Goal: Task Accomplishment & Management: Complete application form

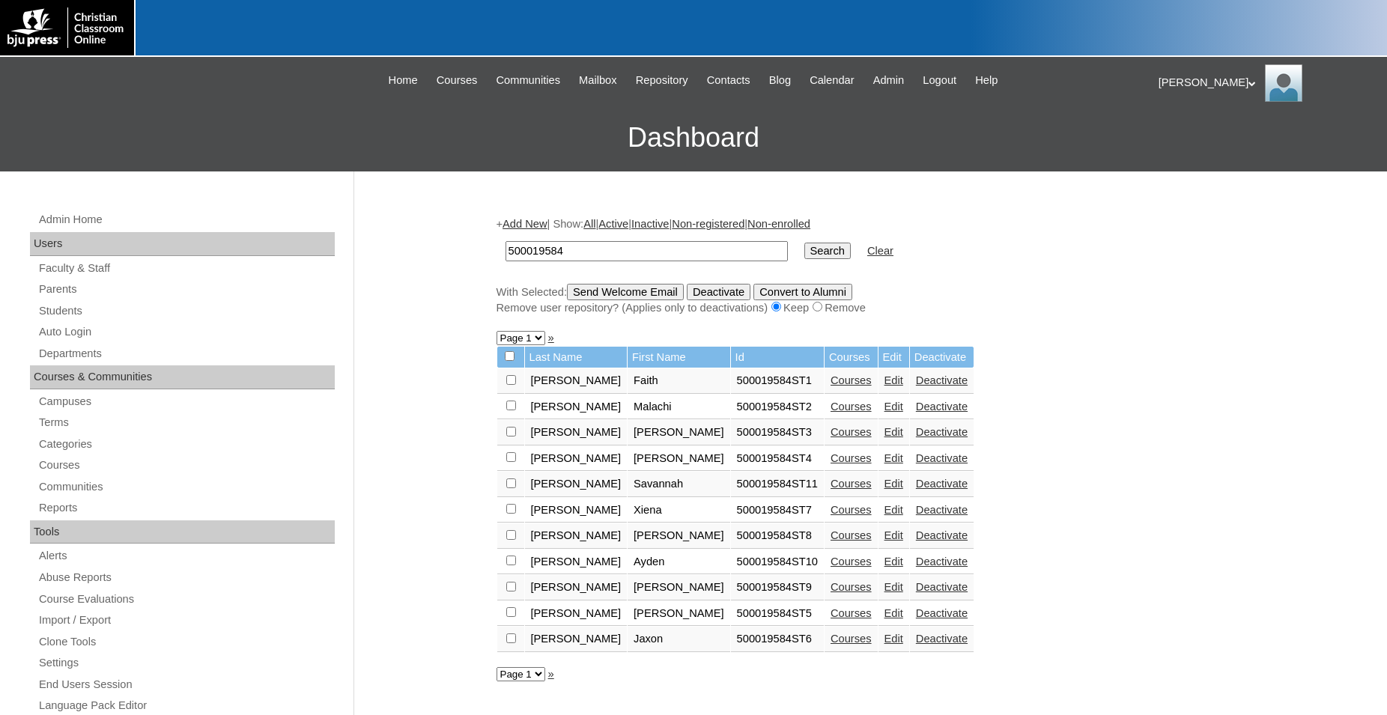
click at [669, 252] on input "500019584" at bounding box center [647, 251] width 282 height 20
drag, startPoint x: 593, startPoint y: 264, endPoint x: 431, endPoint y: 256, distance: 161.2
click at [506, 261] on input "500019584" at bounding box center [647, 251] width 282 height 20
type input "775091"
click at [805, 243] on input "Search" at bounding box center [828, 251] width 46 height 16
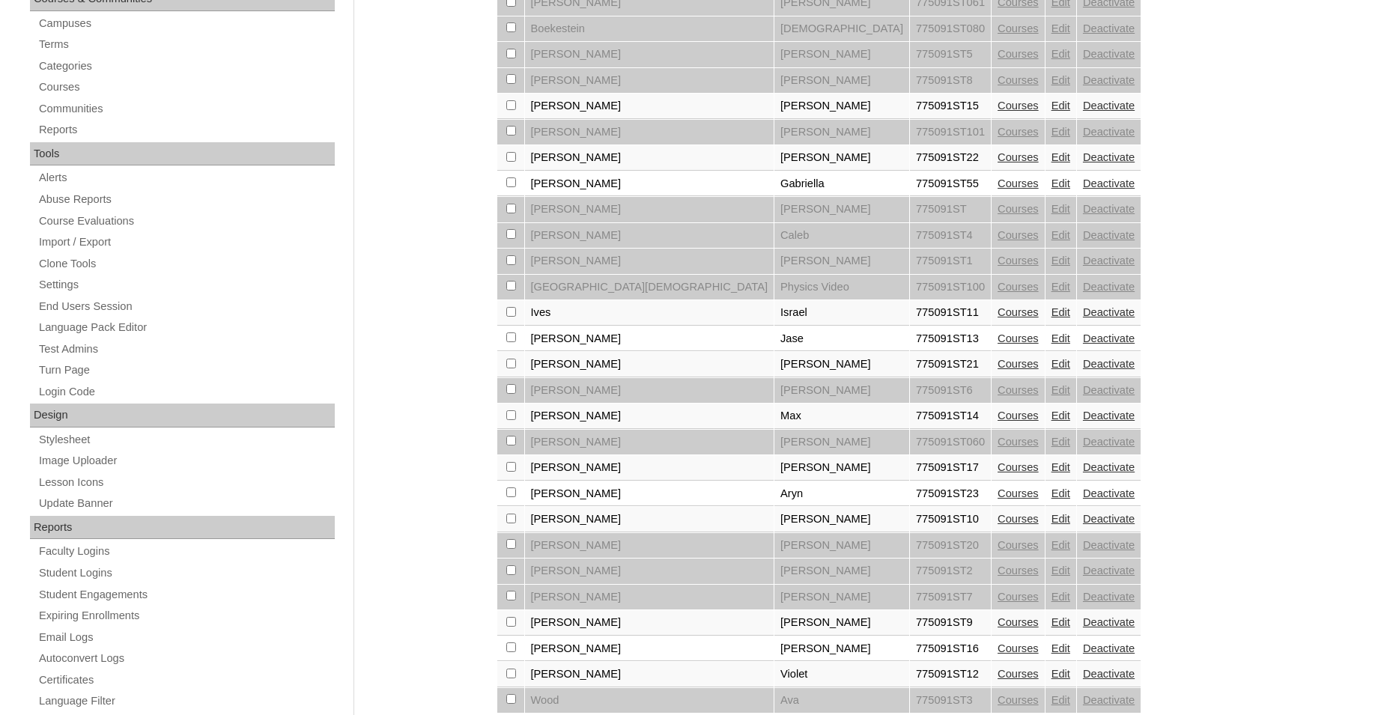
scroll to position [382, 0]
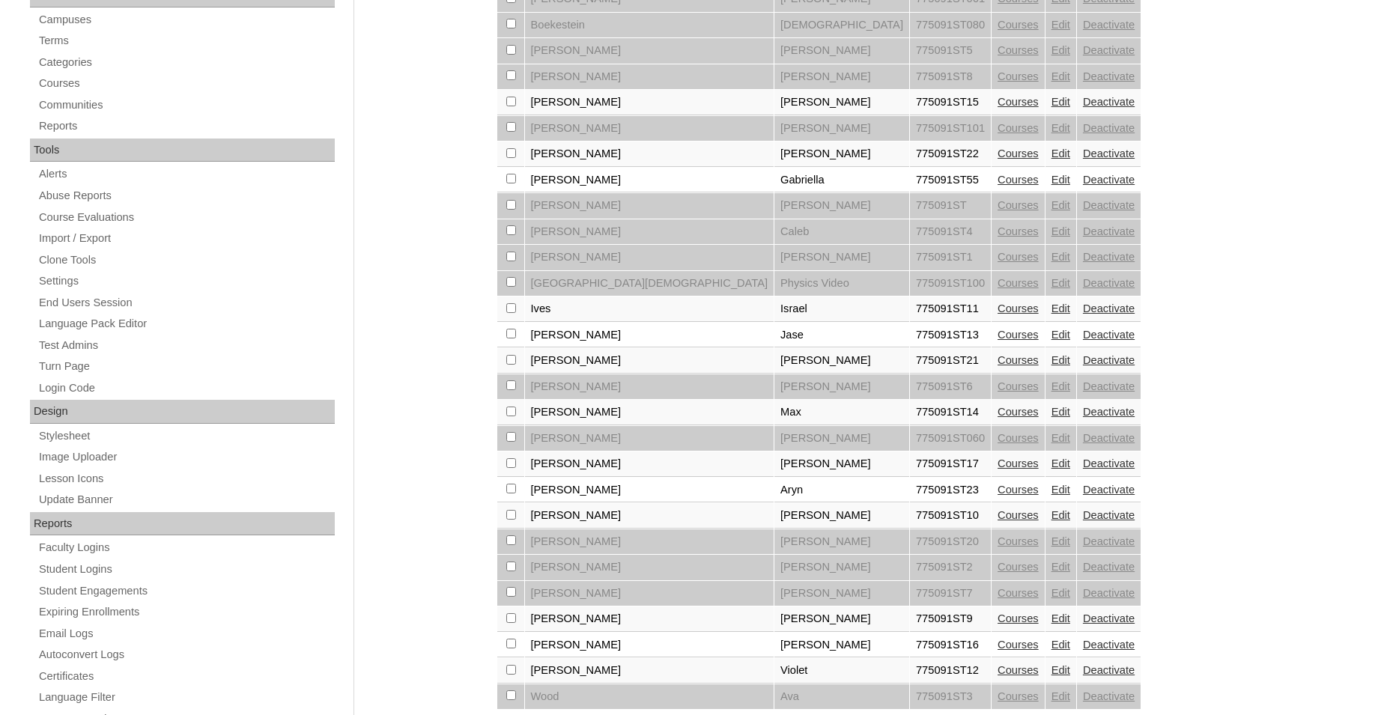
click at [998, 315] on link "Courses" at bounding box center [1018, 309] width 41 height 12
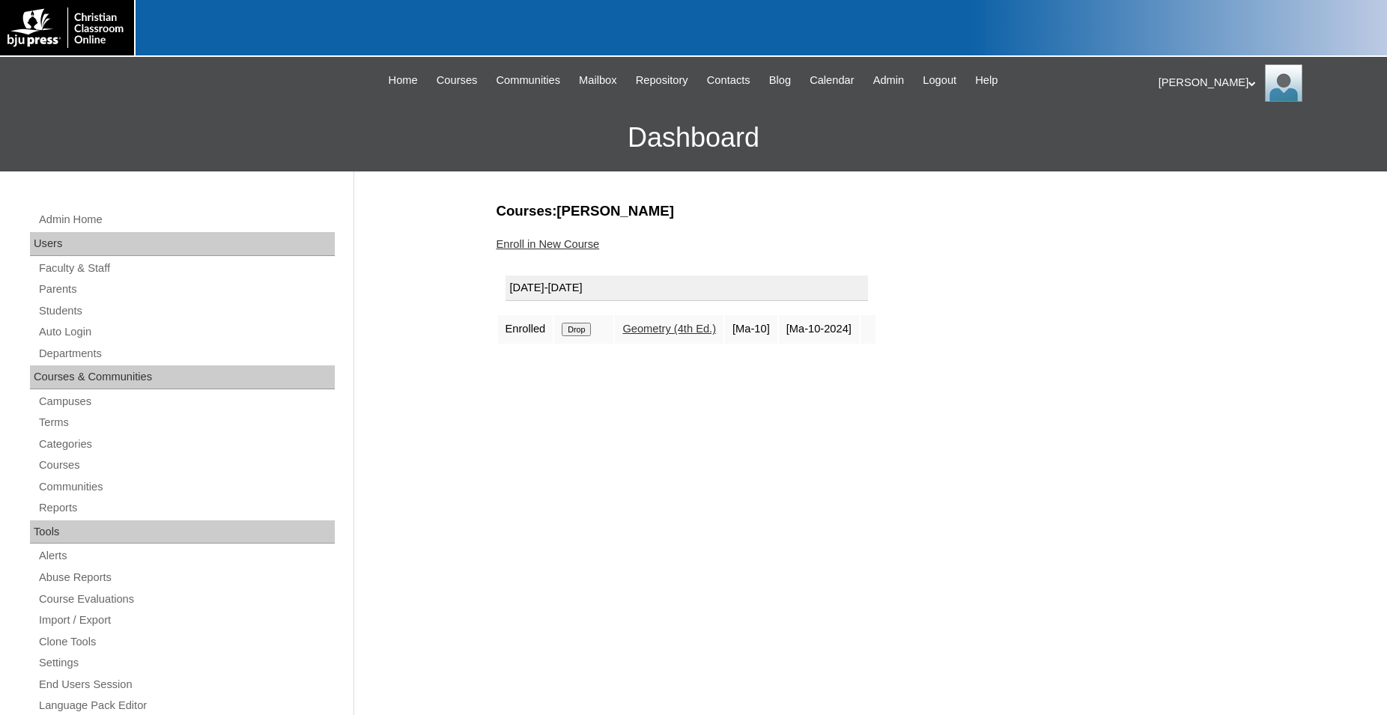
click at [551, 243] on link "Enroll in New Course" at bounding box center [548, 244] width 103 height 12
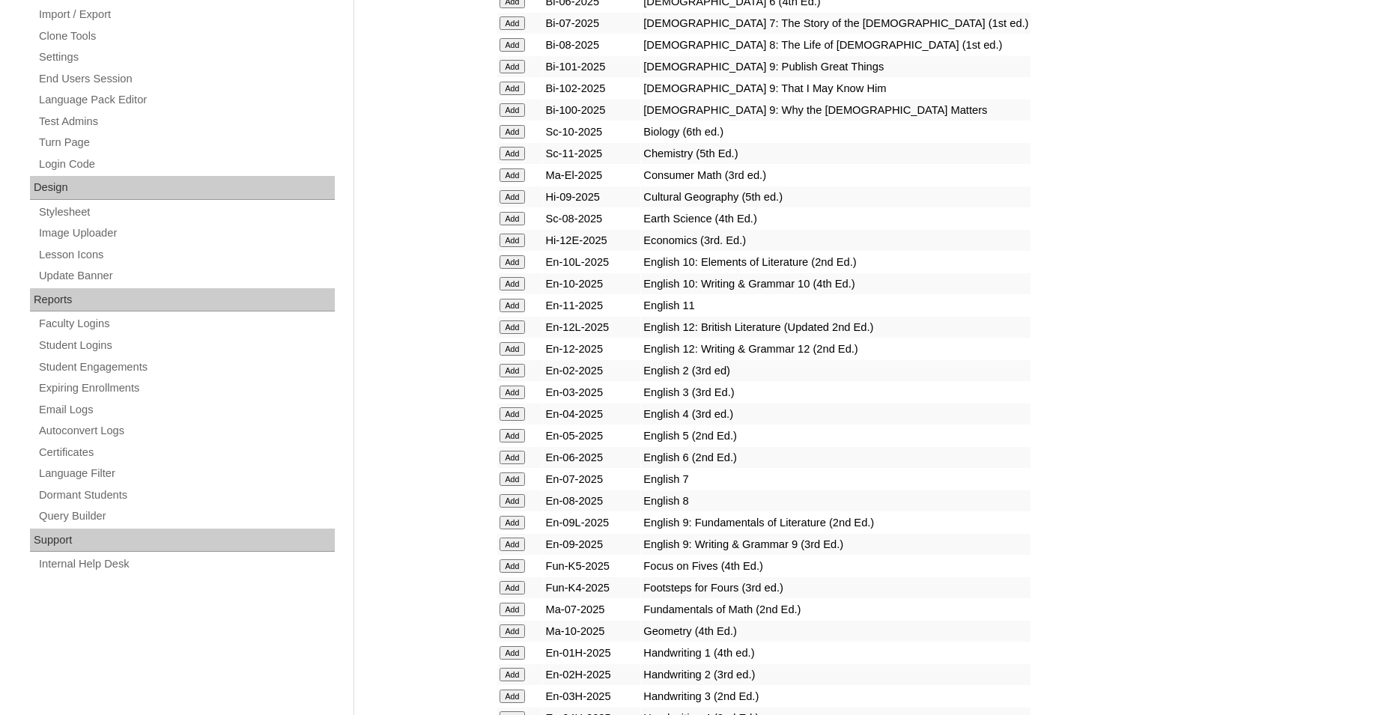
scroll to position [611, 0]
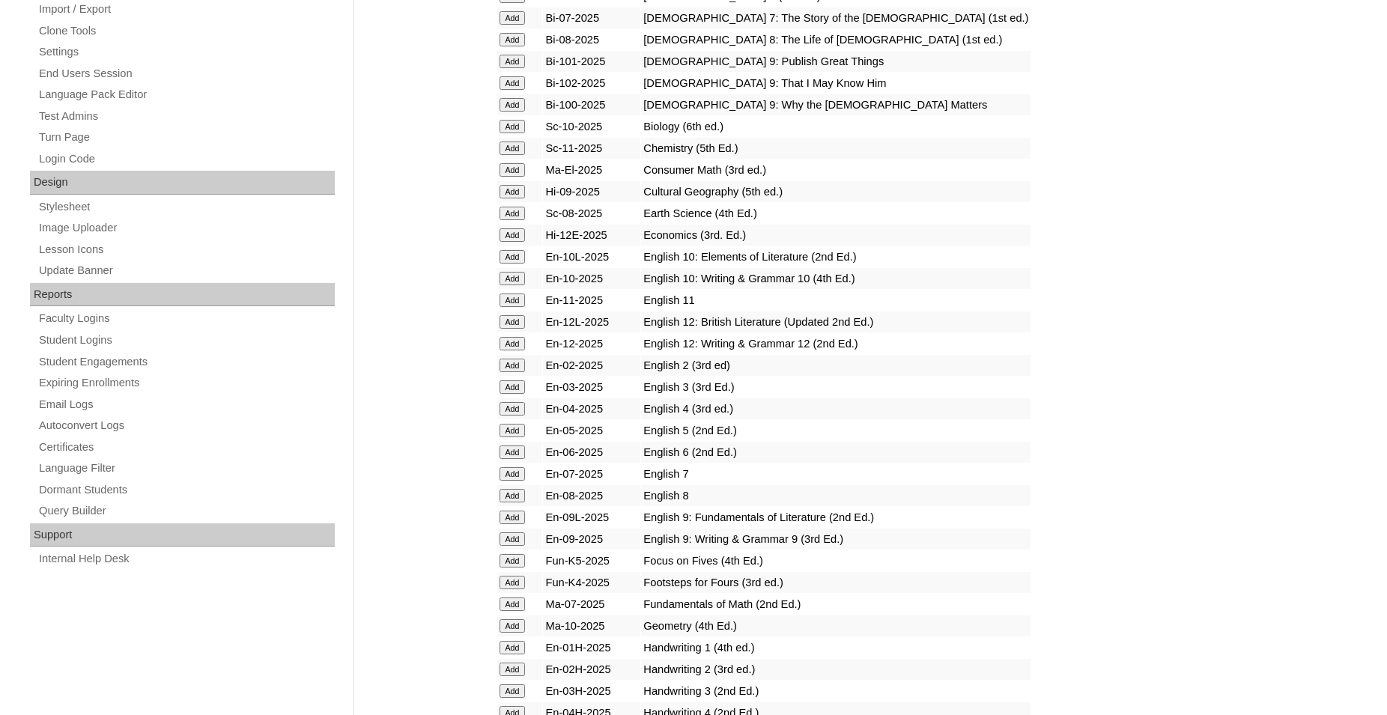
click at [515, 264] on input "Add" at bounding box center [513, 256] width 26 height 13
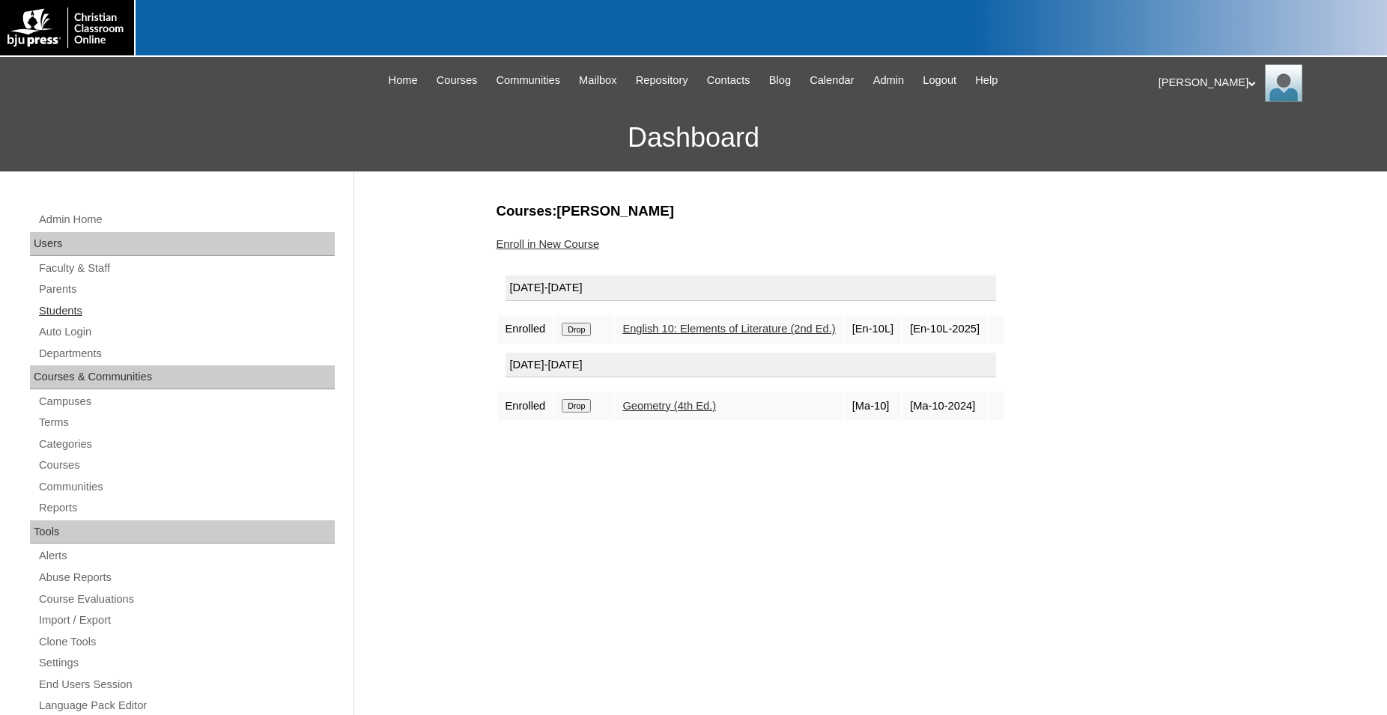
click at [72, 311] on link "Students" at bounding box center [185, 311] width 297 height 19
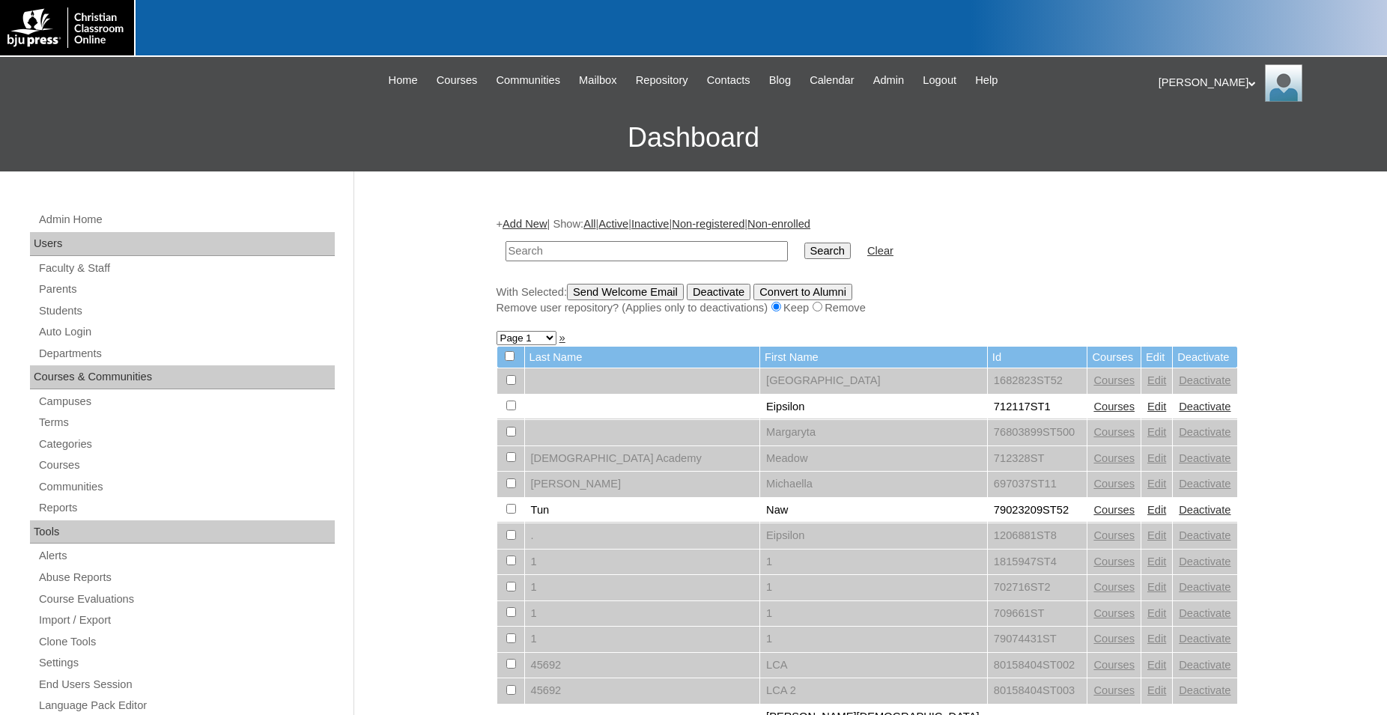
click at [694, 249] on input "text" at bounding box center [647, 251] width 282 height 20
type input "775091"
click at [805, 243] on input "Search" at bounding box center [828, 251] width 46 height 16
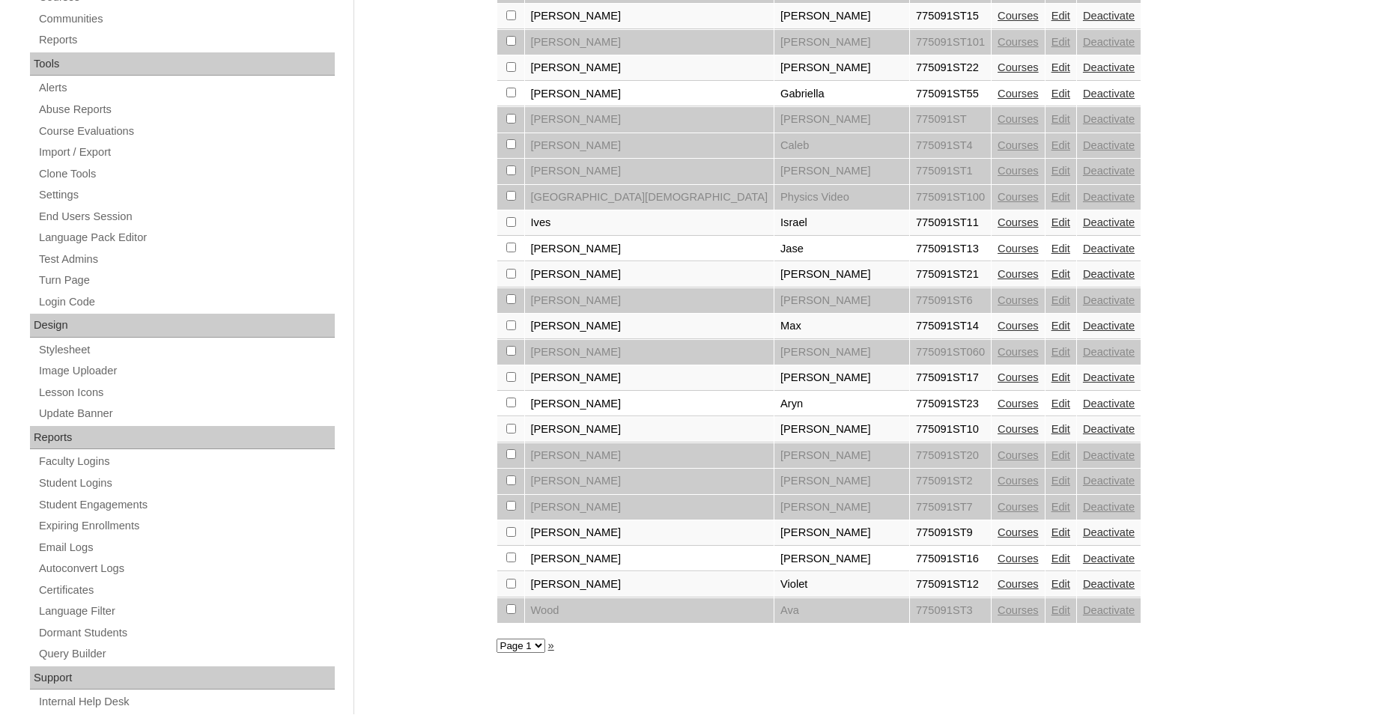
scroll to position [506, 0]
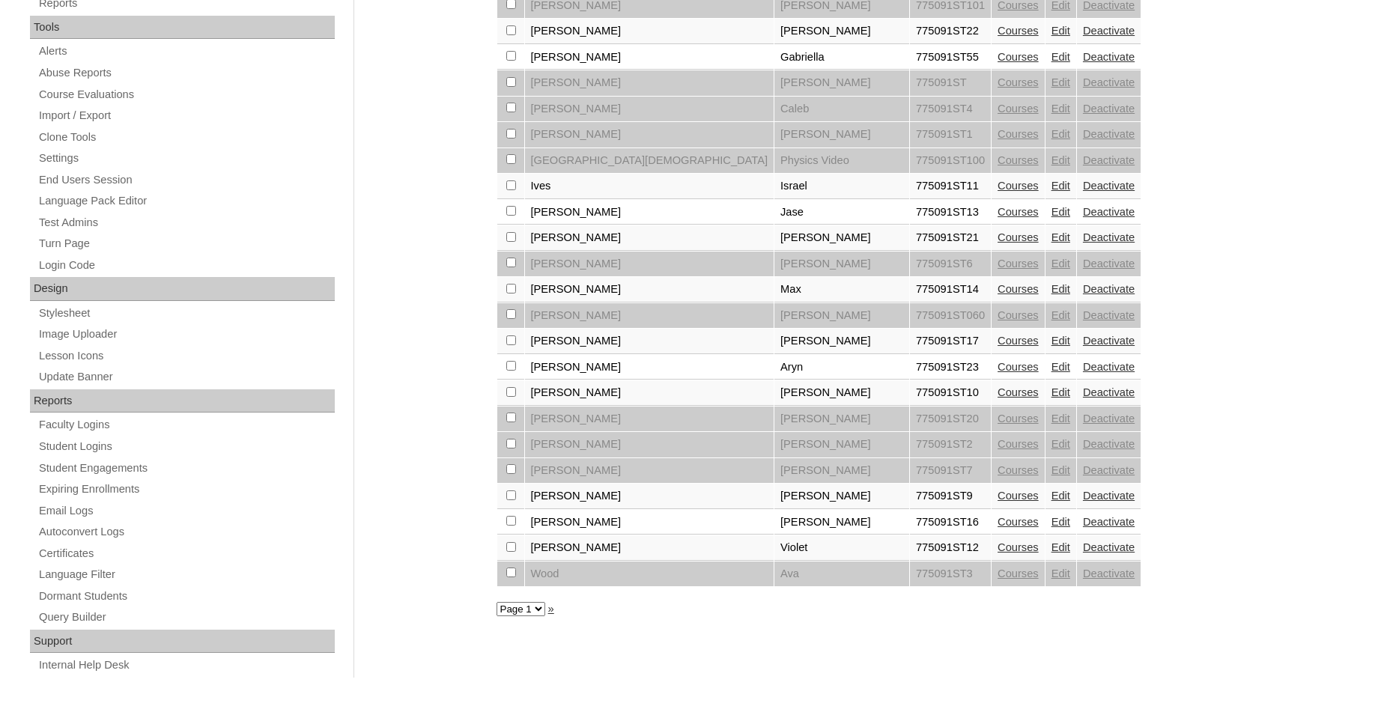
click at [998, 295] on link "Courses" at bounding box center [1018, 289] width 41 height 12
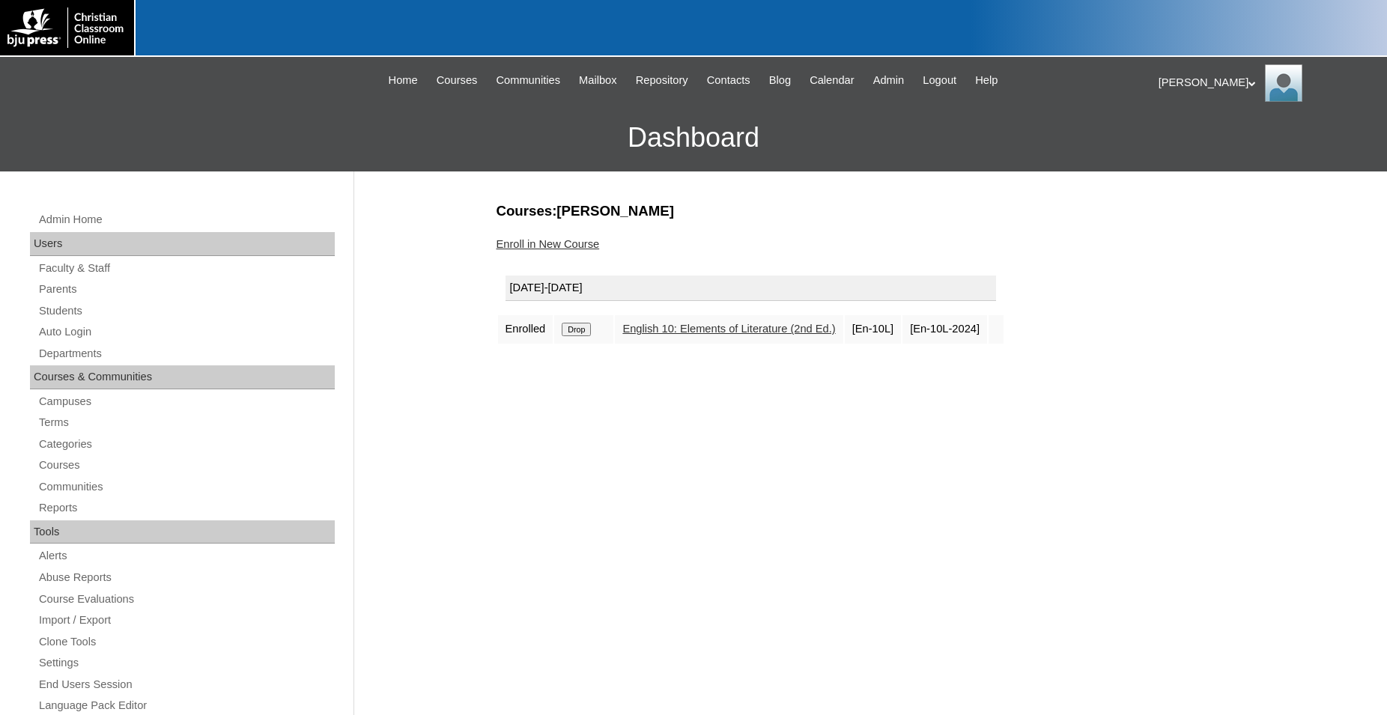
click at [565, 243] on link "Enroll in New Course" at bounding box center [548, 244] width 103 height 12
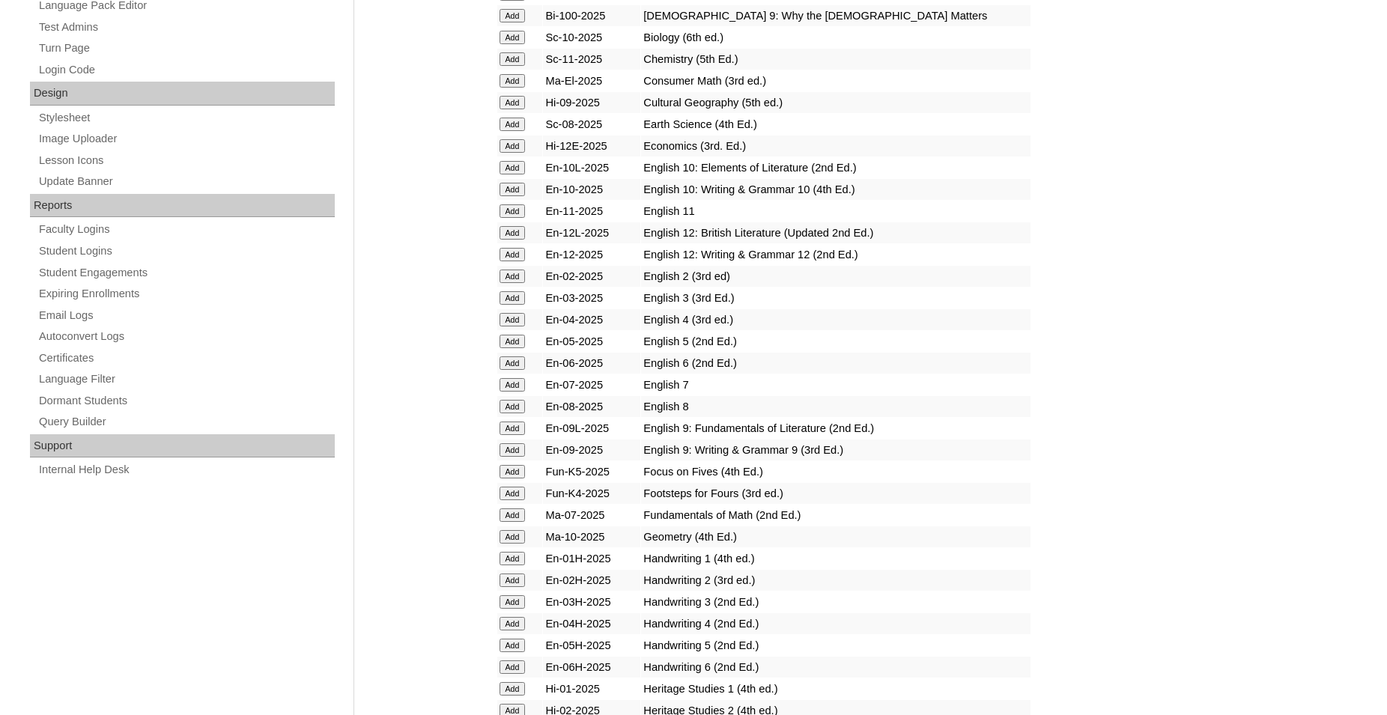
scroll to position [688, 0]
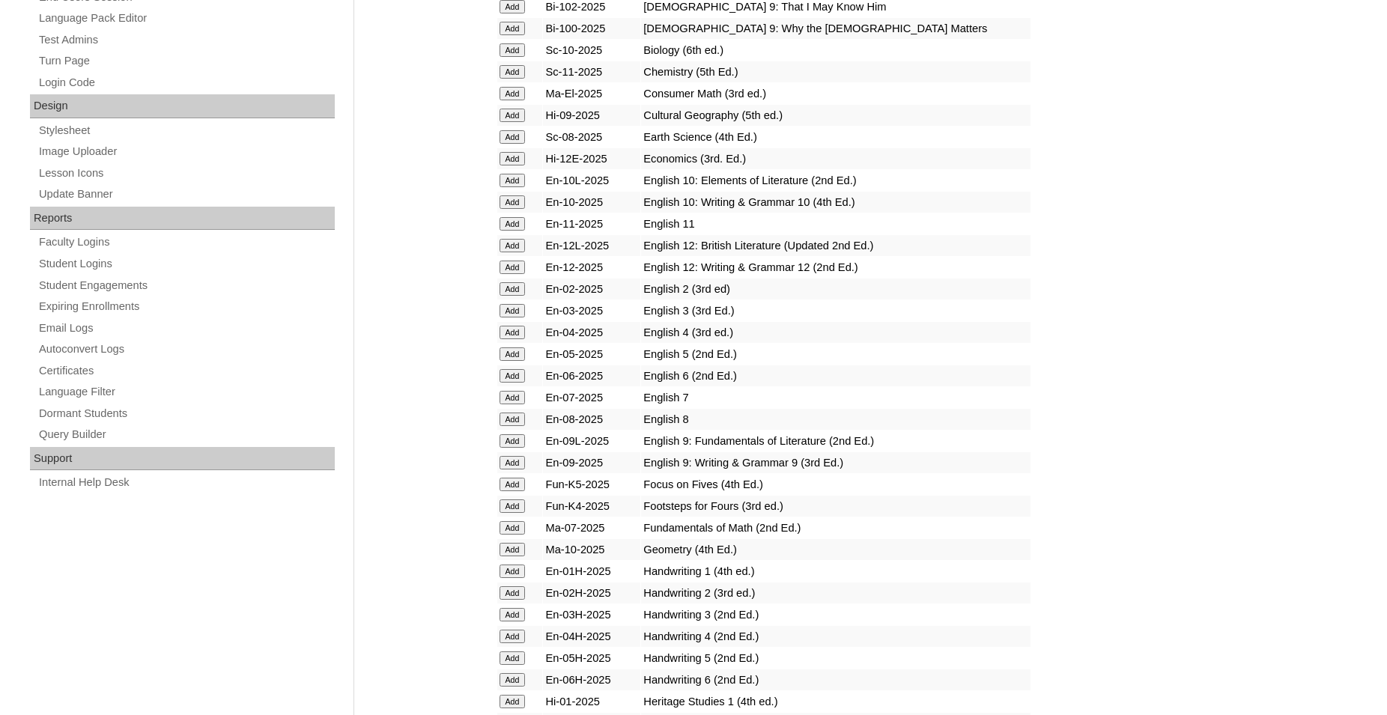
click at [514, 252] on input "Add" at bounding box center [513, 245] width 26 height 13
